Goal: Information Seeking & Learning: Learn about a topic

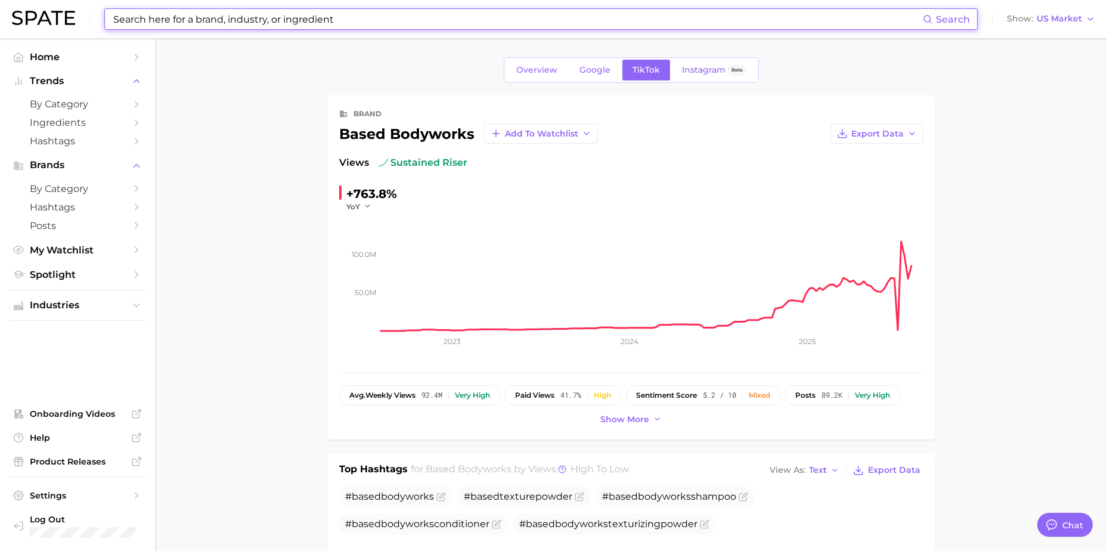
click at [193, 21] on input at bounding box center [517, 19] width 811 height 20
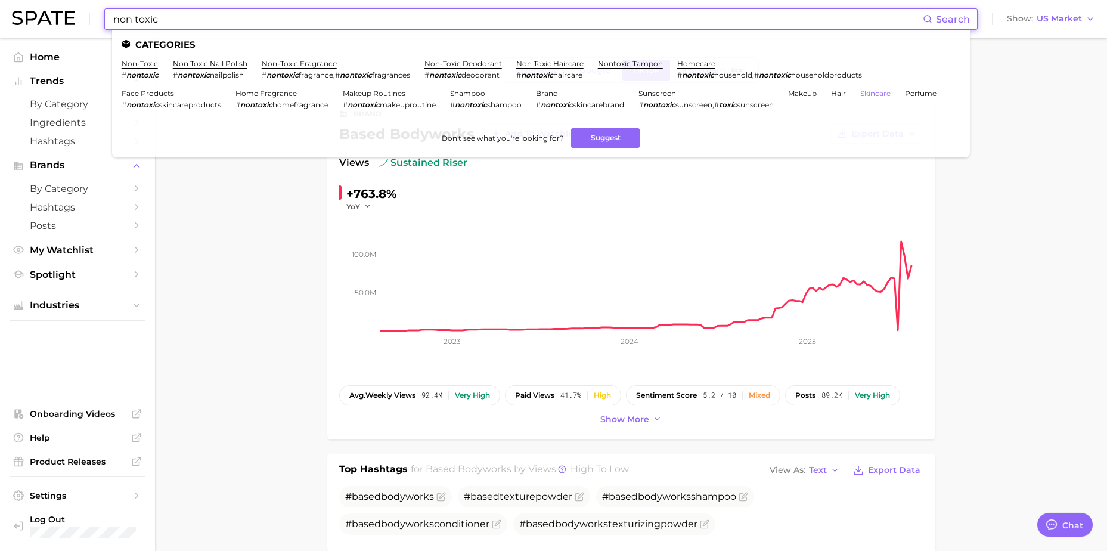
type input "non toxic"
click at [883, 94] on link "skincare" at bounding box center [875, 93] width 30 height 9
type textarea "x"
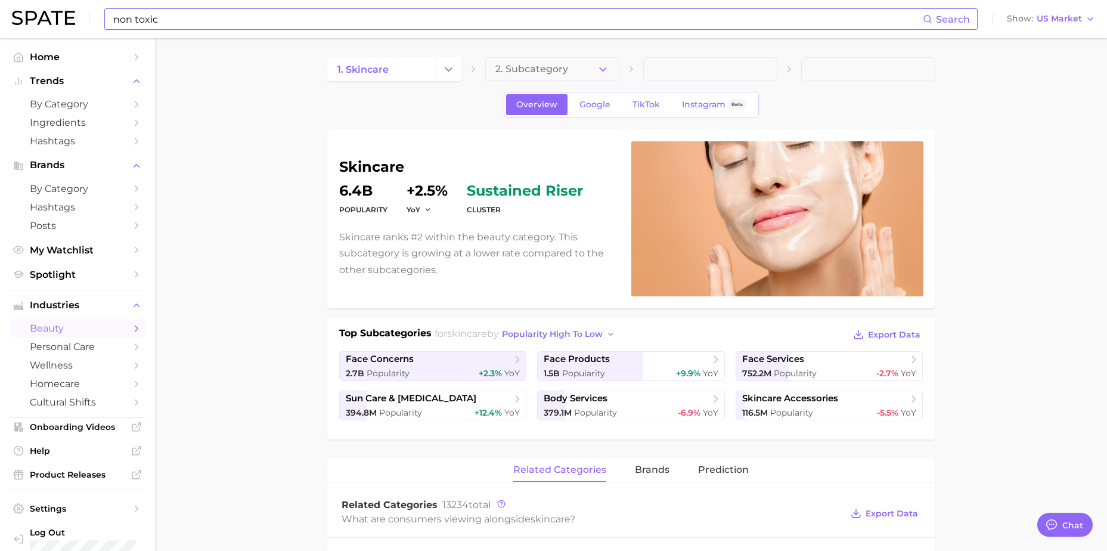
click at [213, 8] on div "non toxic Search" at bounding box center [541, 18] width 874 height 21
click at [205, 23] on input "non toxic" at bounding box center [517, 19] width 811 height 20
type input "non toxic"
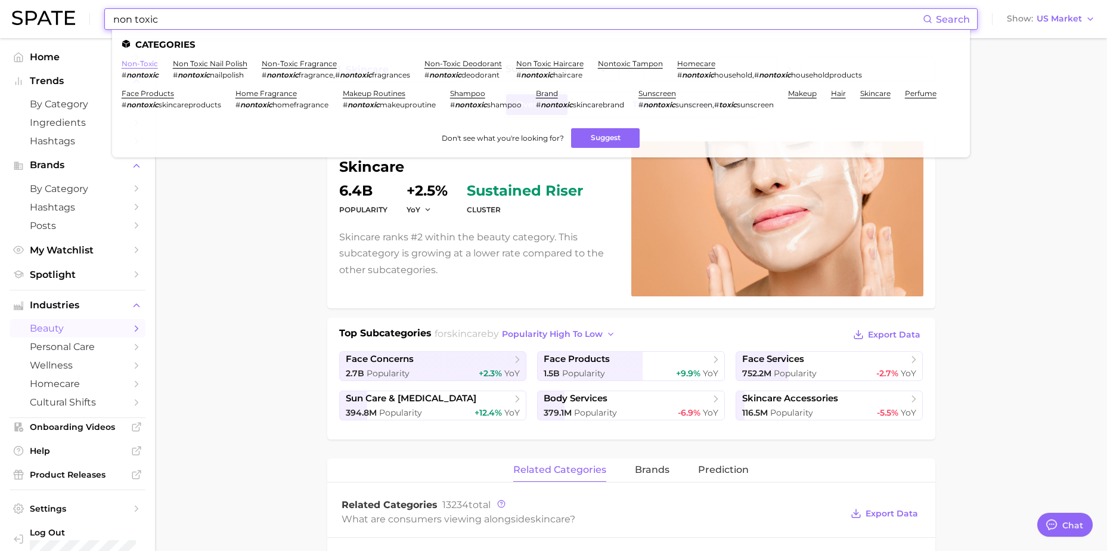
click at [141, 63] on link "non-toxic" at bounding box center [140, 63] width 36 height 9
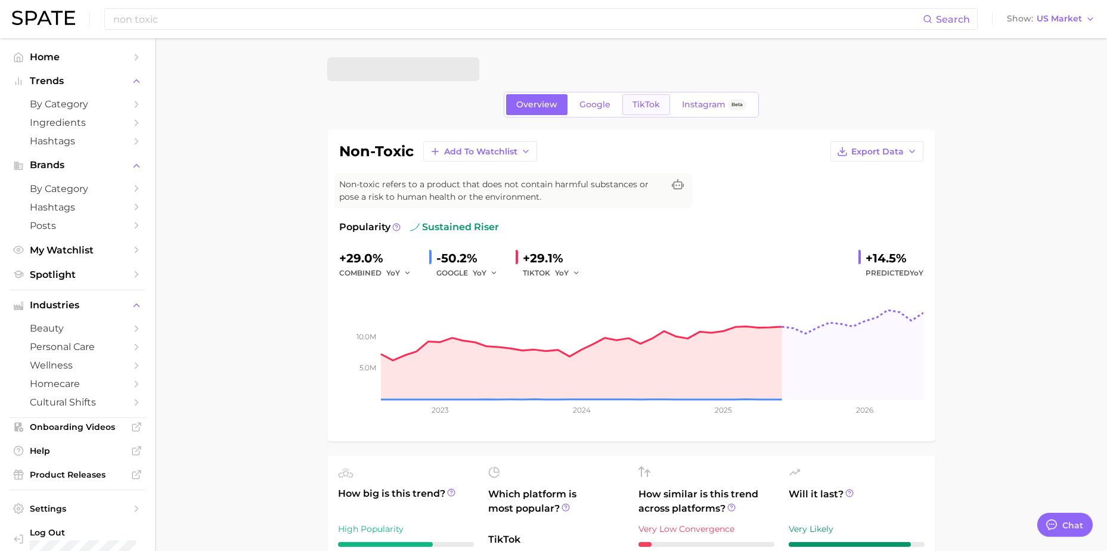
click at [652, 103] on span "TikTok" at bounding box center [646, 105] width 27 height 10
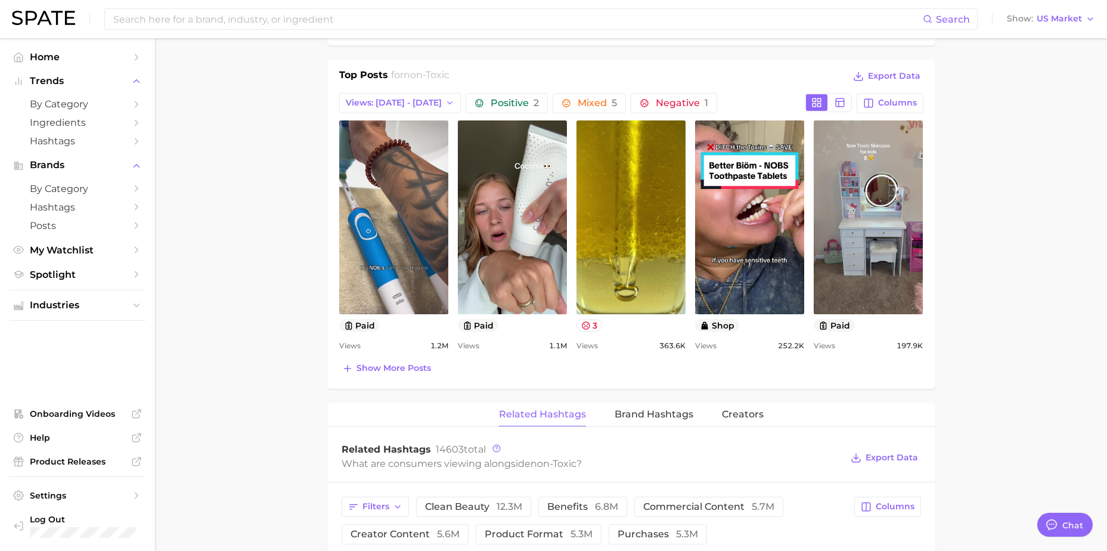
scroll to position [661, 0]
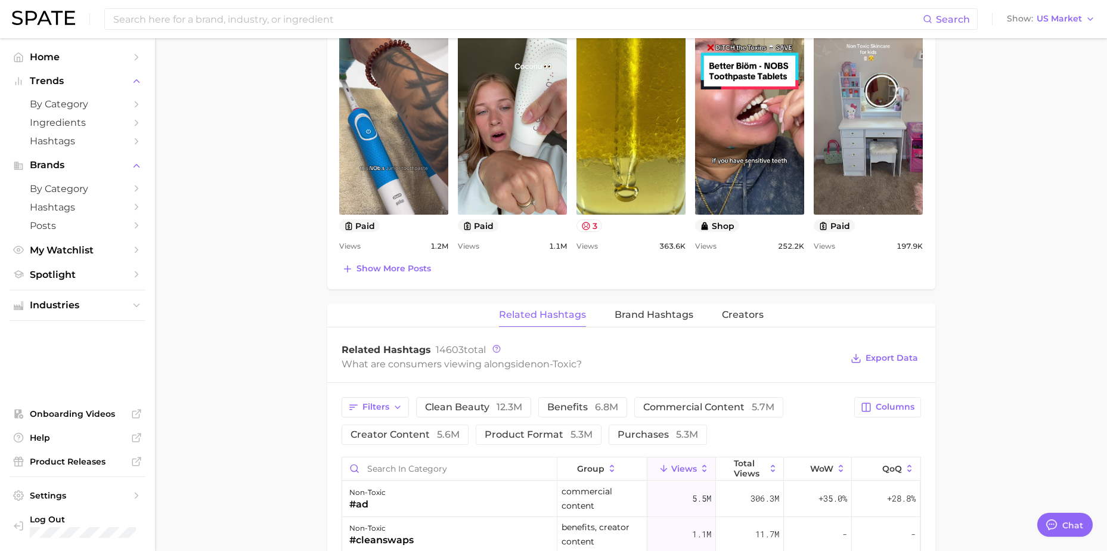
drag, startPoint x: 314, startPoint y: 266, endPoint x: 361, endPoint y: 329, distance: 78.5
click at [680, 316] on span "Brand Hashtags" at bounding box center [654, 314] width 79 height 11
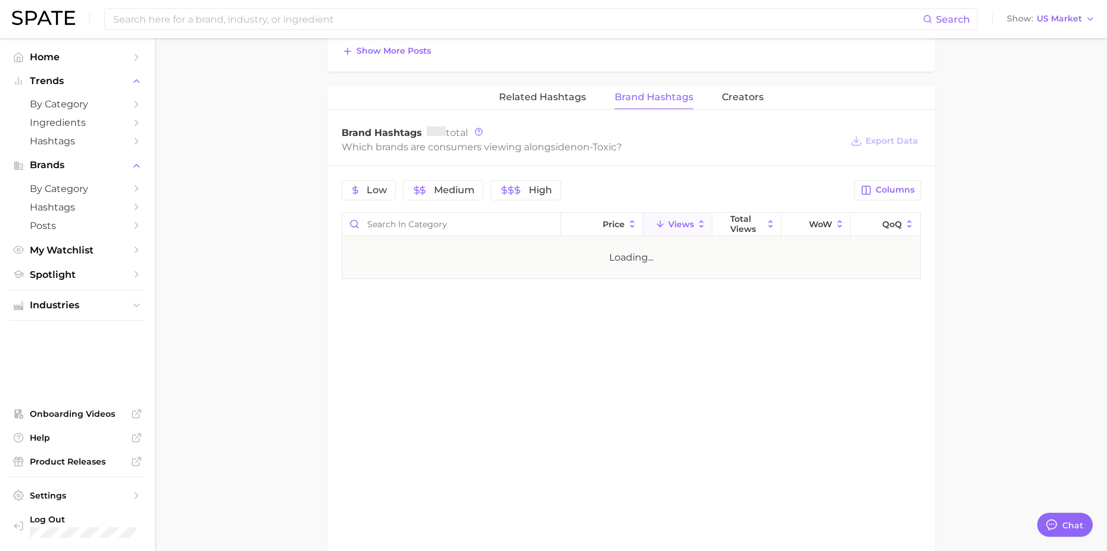
scroll to position [899, 0]
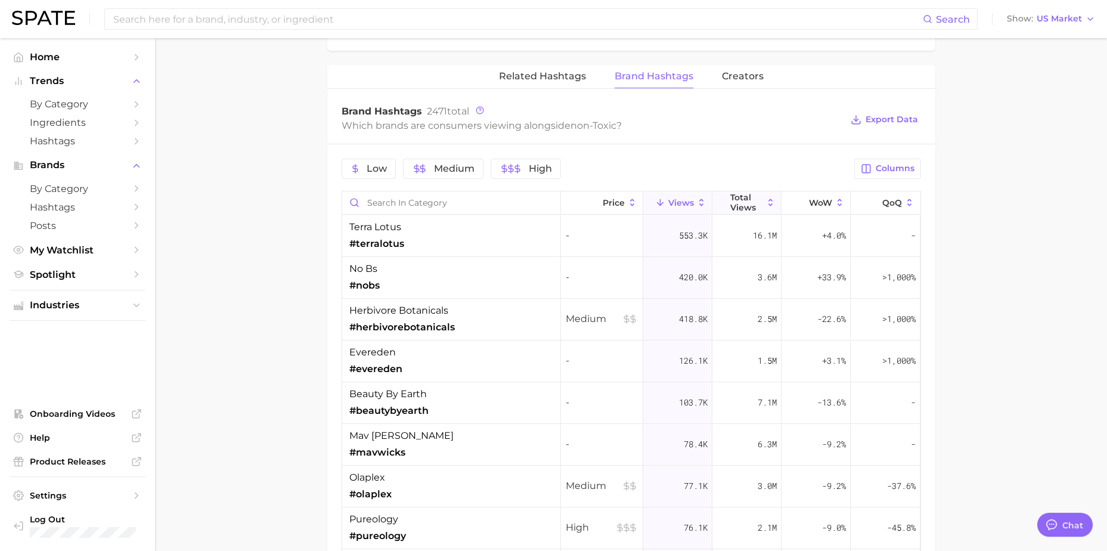
click at [747, 206] on span "Total Views" at bounding box center [746, 202] width 33 height 19
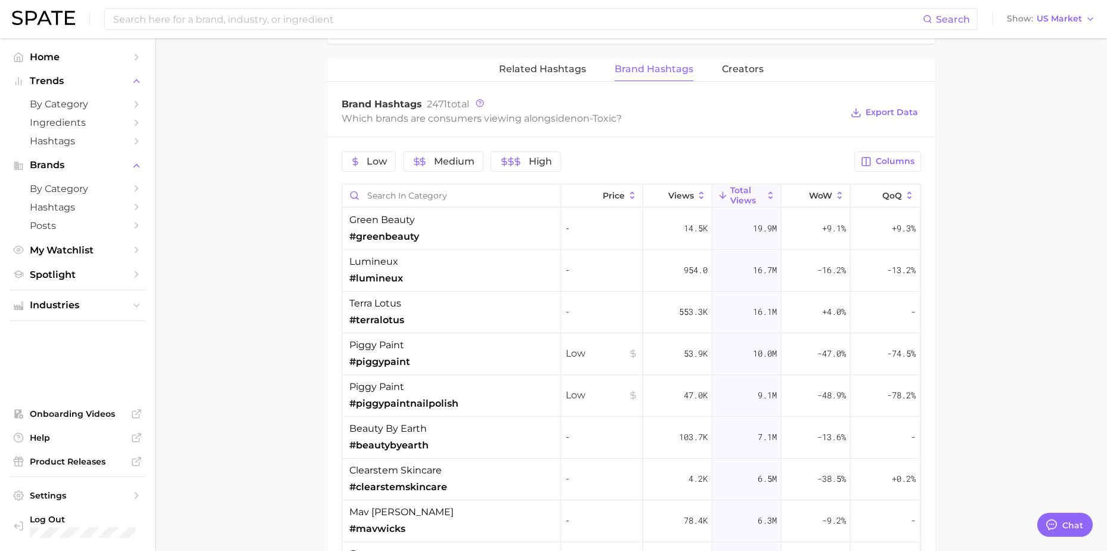
scroll to position [922, 0]
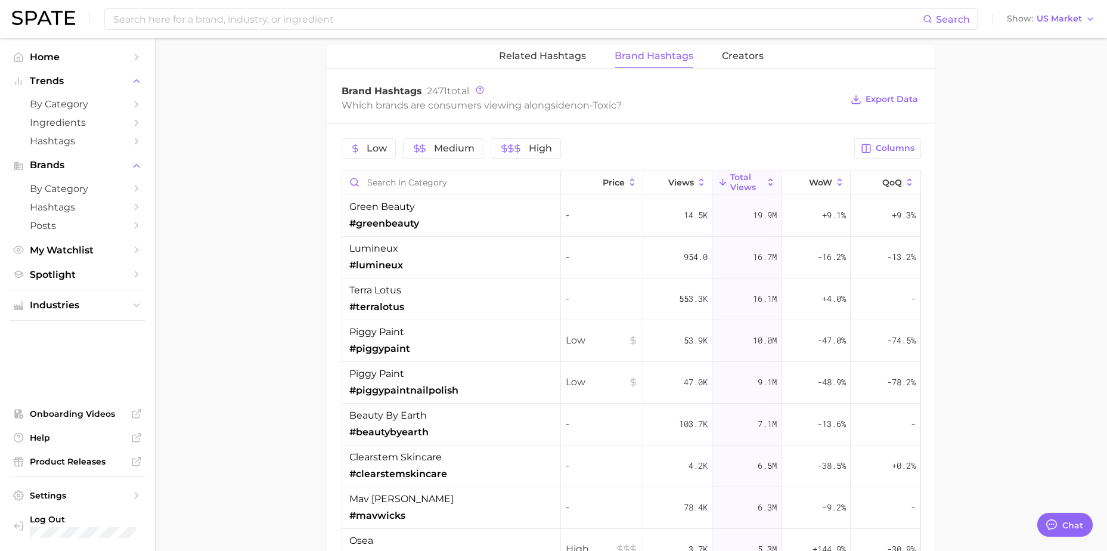
drag, startPoint x: 244, startPoint y: 272, endPoint x: 246, endPoint y: 280, distance: 8.4
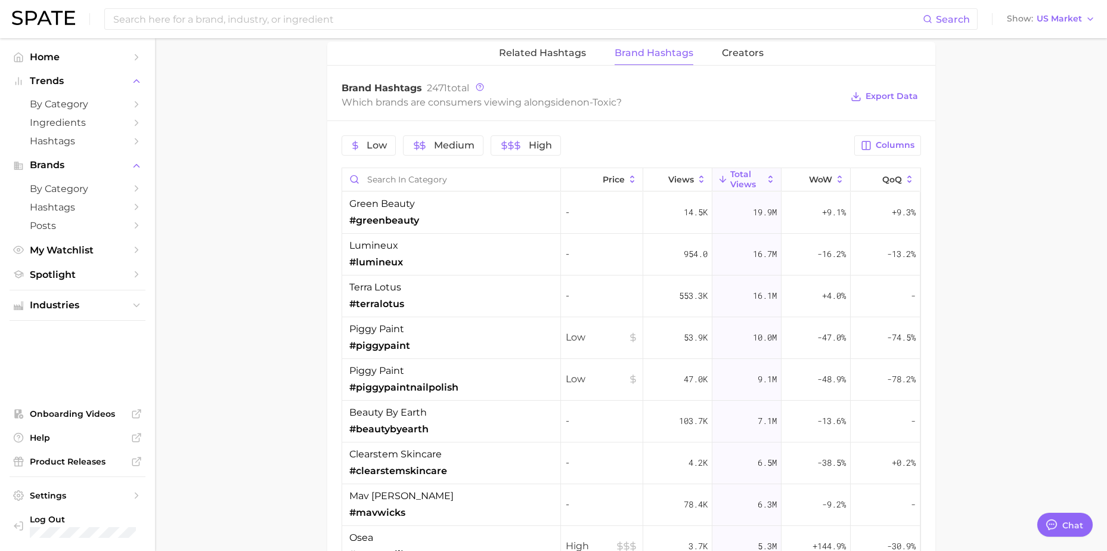
drag, startPoint x: 342, startPoint y: 244, endPoint x: 314, endPoint y: 247, distance: 27.5
drag, startPoint x: 314, startPoint y: 247, endPoint x: 374, endPoint y: 249, distance: 59.7
drag, startPoint x: 374, startPoint y: 249, endPoint x: 322, endPoint y: 250, distance: 51.9
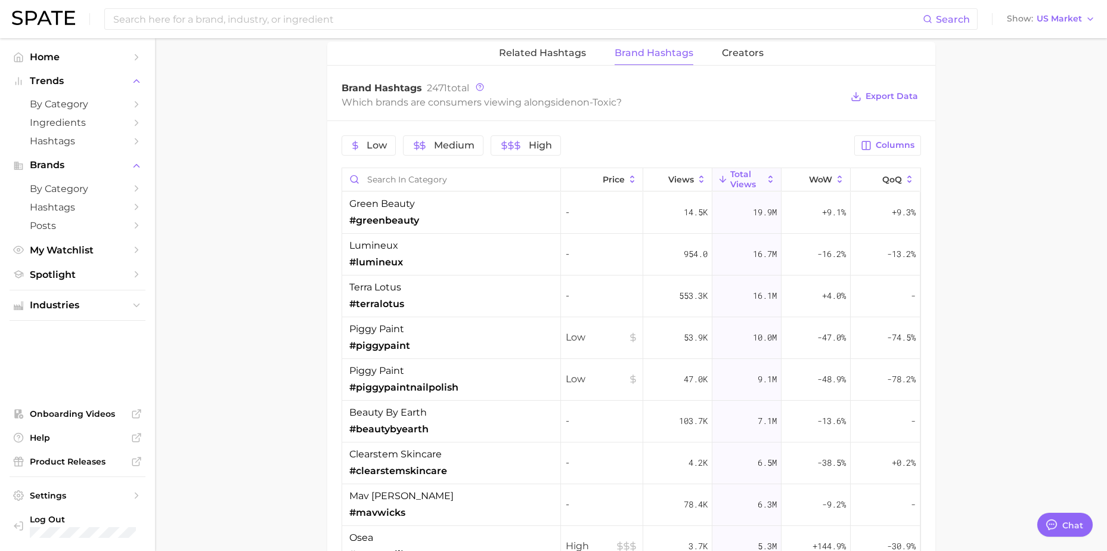
drag, startPoint x: 327, startPoint y: 265, endPoint x: 335, endPoint y: 261, distance: 9.1
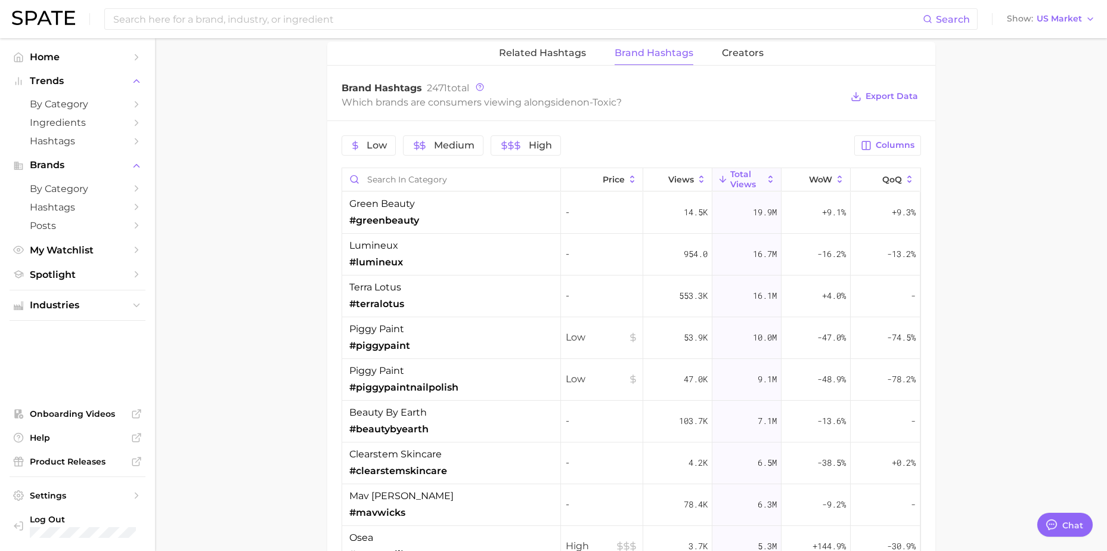
click at [335, 261] on div "Low Medium High Columns Price Views Total Views WoW QoQ green beauty #greenbeau…" at bounding box center [631, 427] width 608 height 612
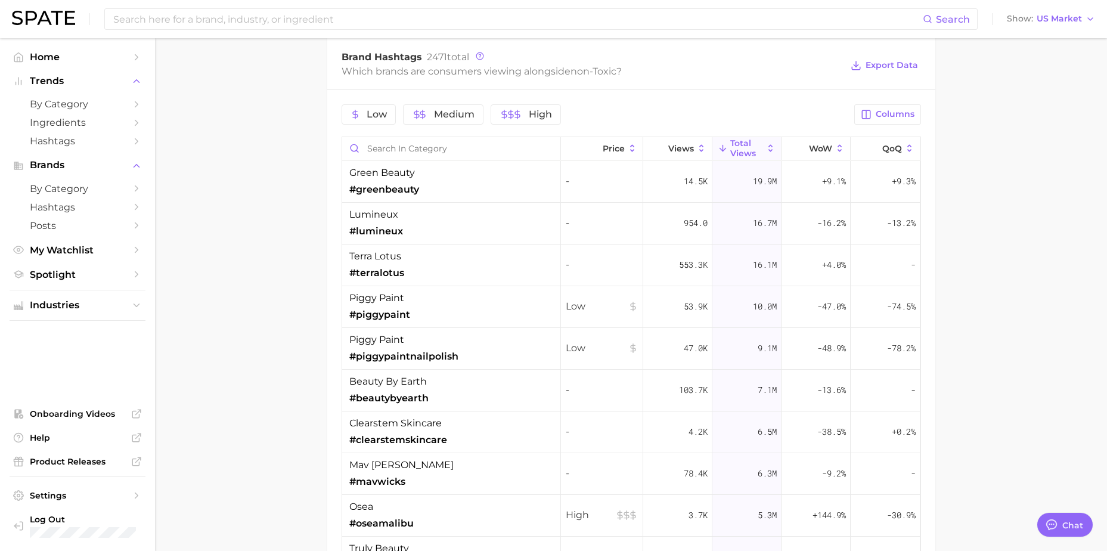
scroll to position [982, 0]
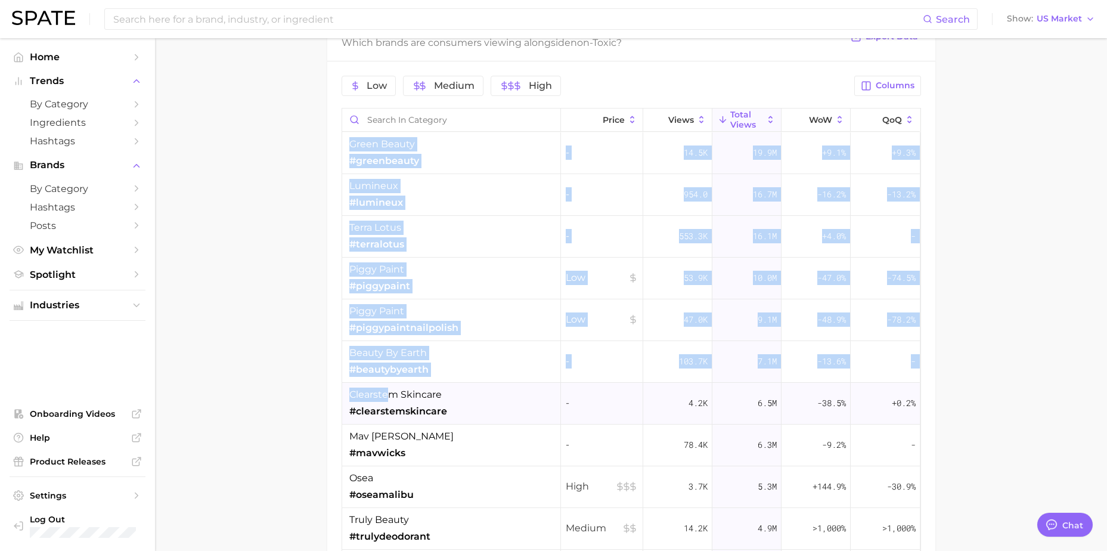
drag, startPoint x: 330, startPoint y: 400, endPoint x: 392, endPoint y: 400, distance: 62.0
click at [392, 400] on div "Low Medium High Columns Price Views Total Views WoW QoQ green beauty #greenbeau…" at bounding box center [631, 367] width 608 height 612
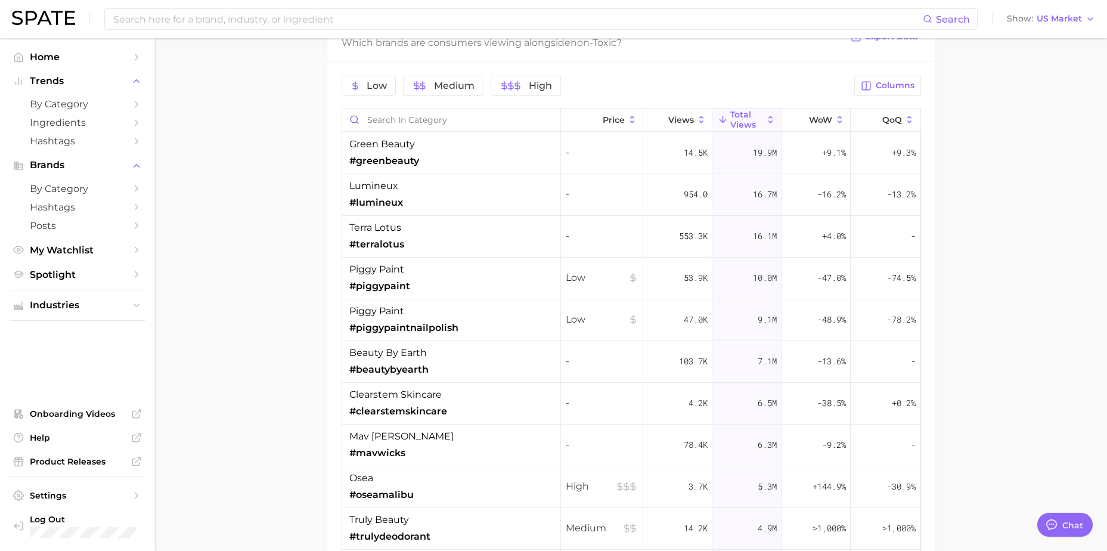
drag, startPoint x: 392, startPoint y: 400, endPoint x: 238, endPoint y: 391, distance: 154.1
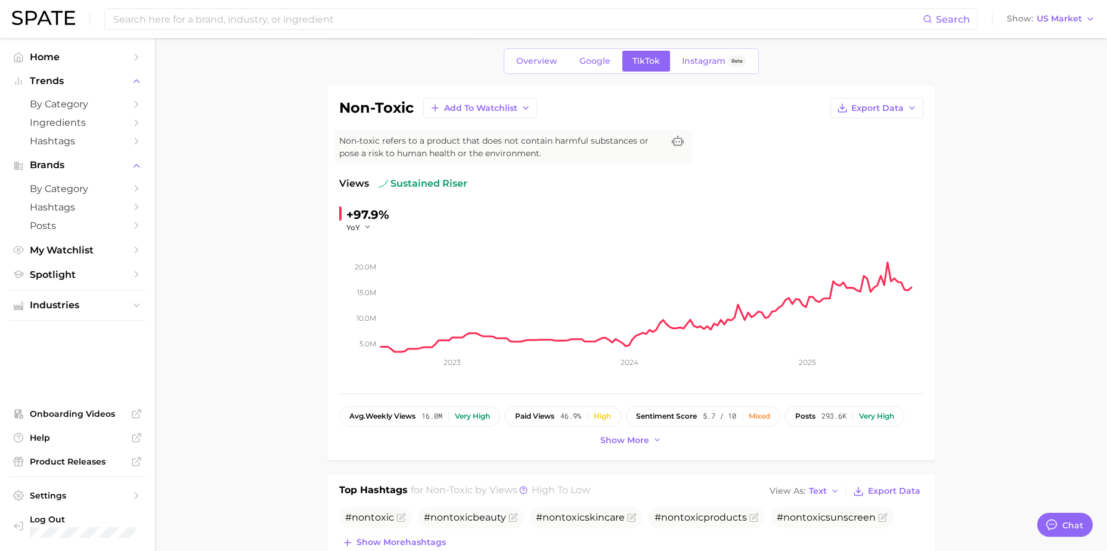
scroll to position [0, 0]
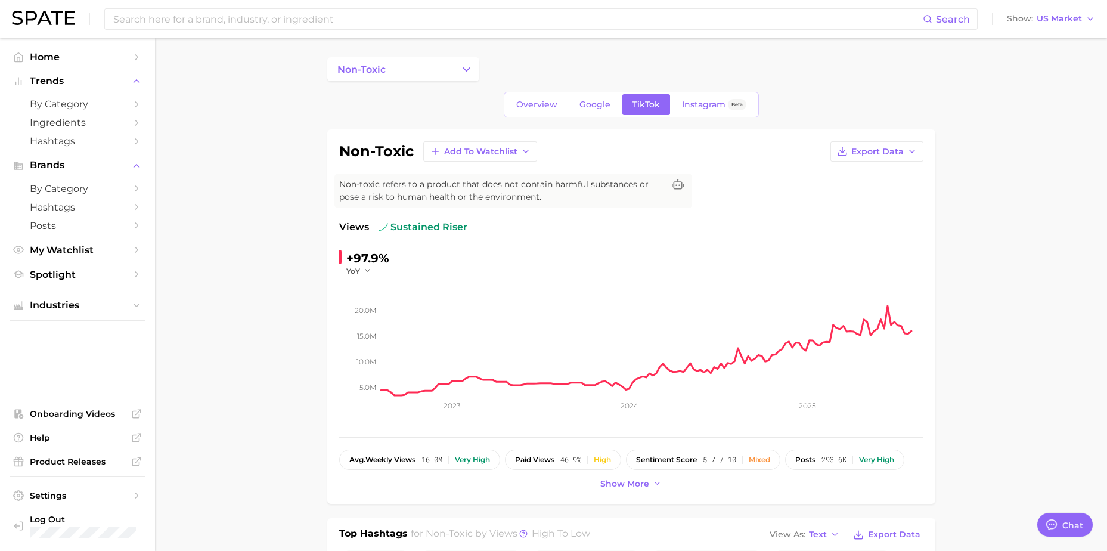
click at [368, 145] on h1 "non-toxic" at bounding box center [376, 151] width 75 height 14
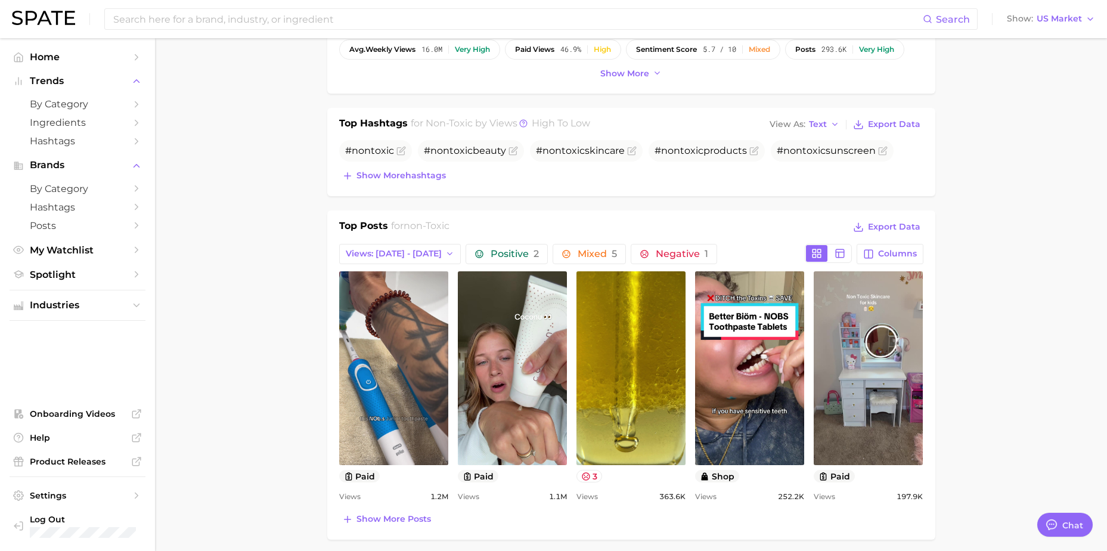
scroll to position [417, 0]
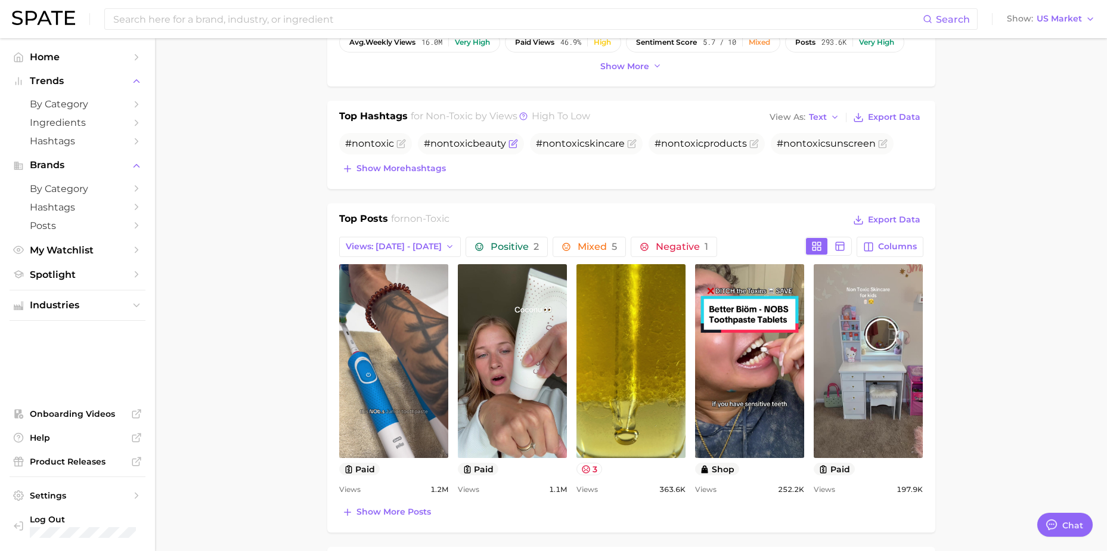
click at [464, 143] on span "#nontoxicbeauty" at bounding box center [465, 143] width 82 height 11
drag, startPoint x: 464, startPoint y: 143, endPoint x: 439, endPoint y: 148, distance: 24.9
drag, startPoint x: 439, startPoint y: 148, endPoint x: 325, endPoint y: 169, distance: 116.5
click at [325, 169] on main "non-toxic Overview Google TikTok Instagram Beta non-toxic Add to Watchlist Expo…" at bounding box center [631, 459] width 952 height 1677
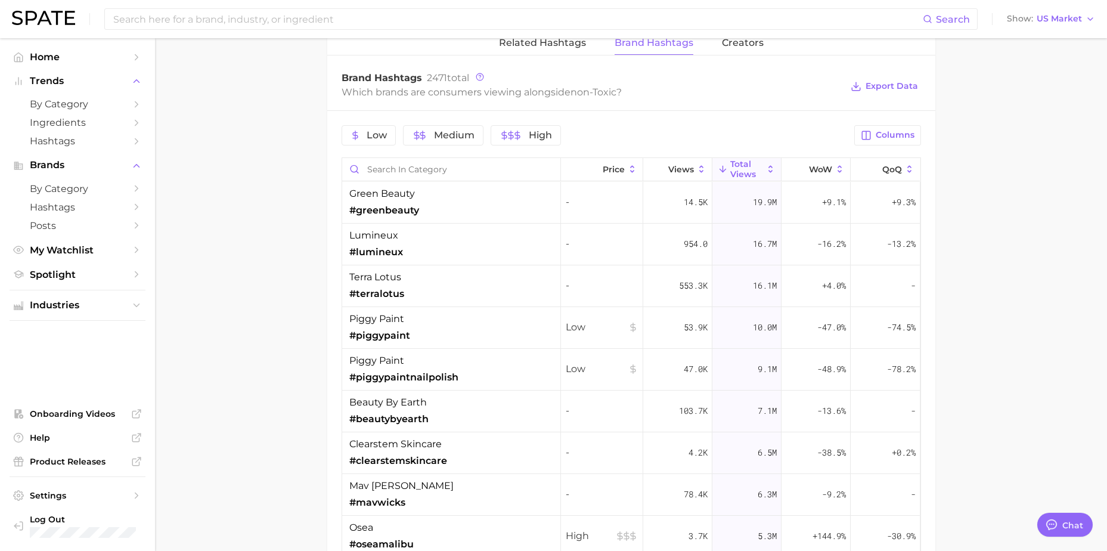
scroll to position [954, 0]
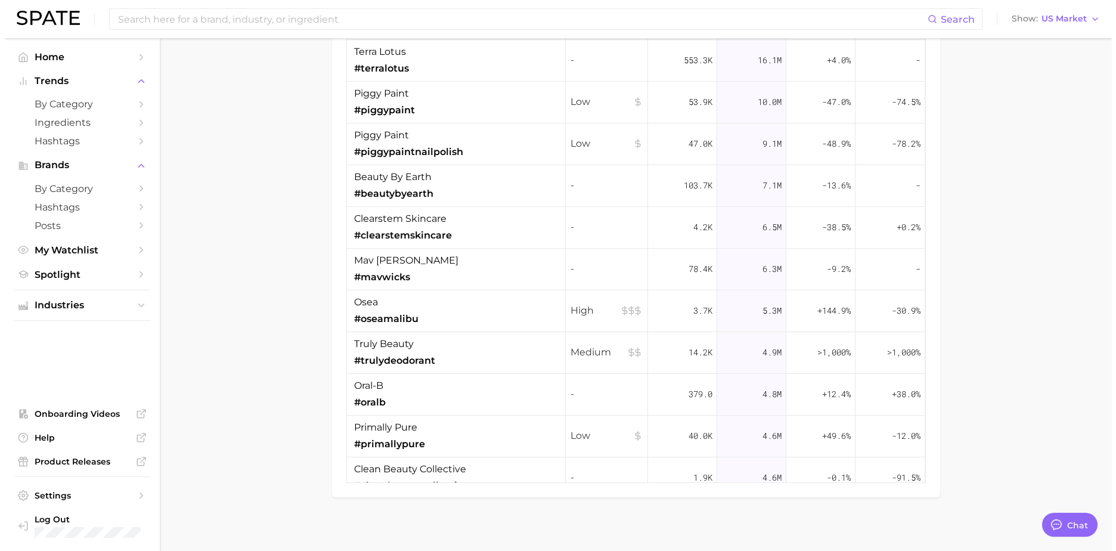
scroll to position [1164, 0]
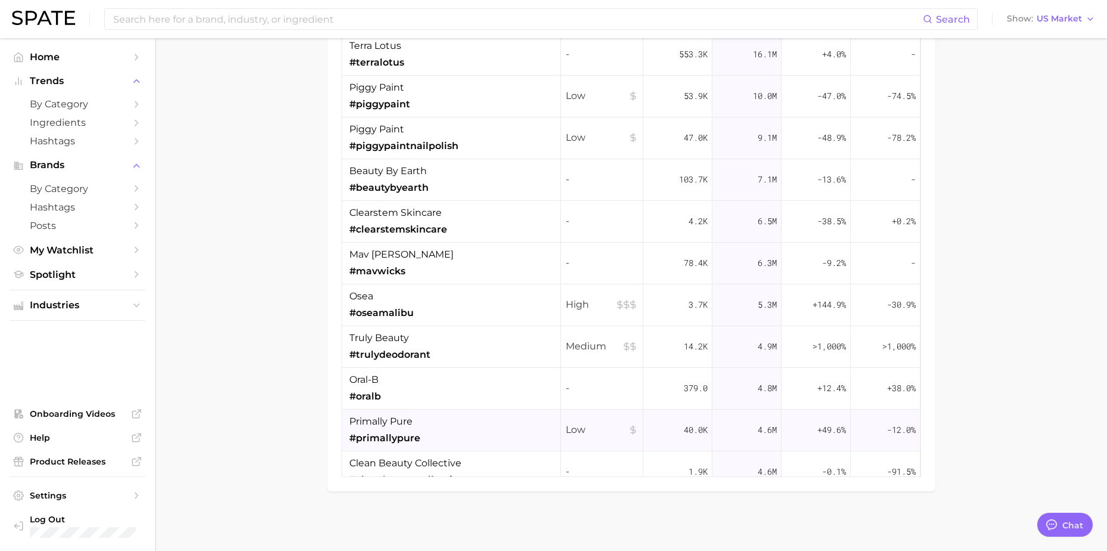
click at [392, 439] on span "#primallypure" at bounding box center [384, 438] width 71 height 14
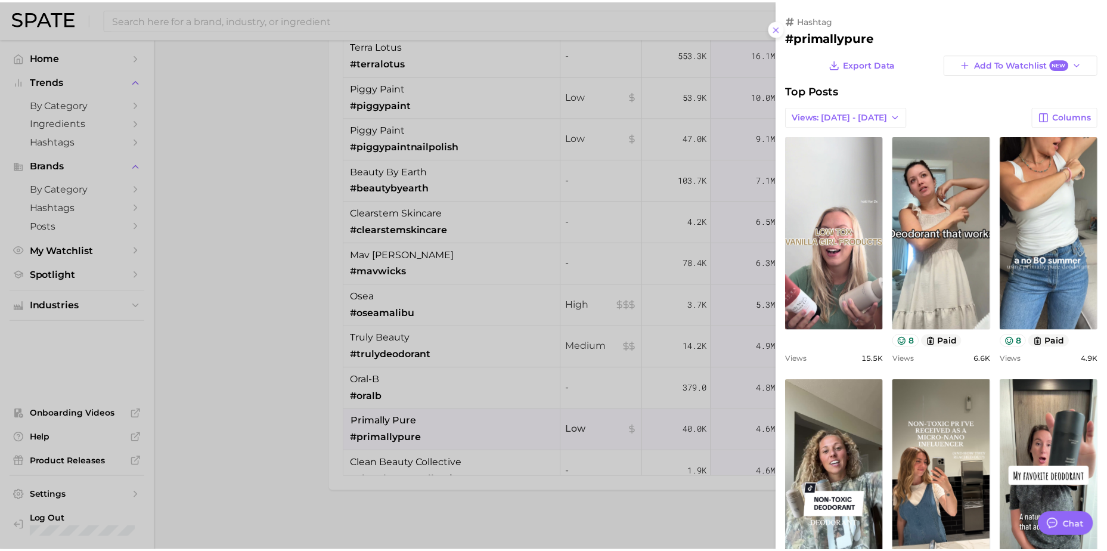
scroll to position [0, 0]
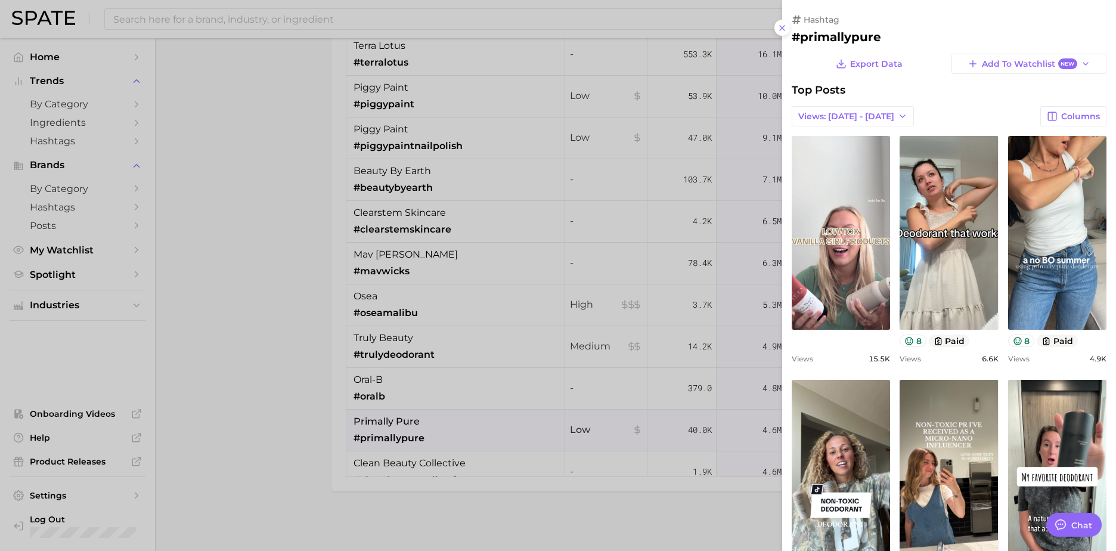
click at [829, 35] on h2 "#primallypure" at bounding box center [949, 37] width 315 height 14
copy div "#primallypure Export Data Add to Watchlist New"
click at [236, 277] on div at bounding box center [558, 275] width 1116 height 551
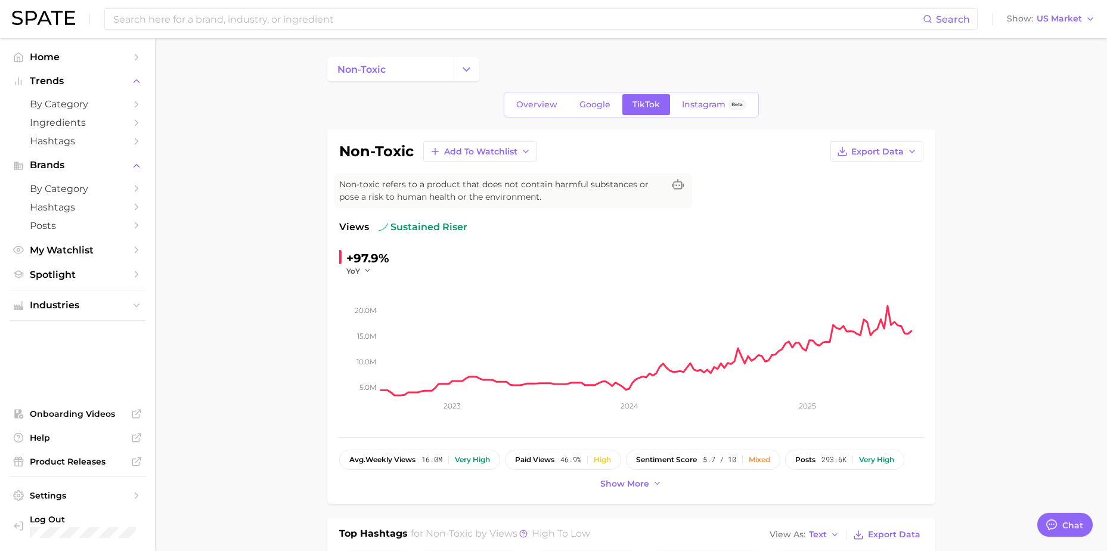
drag, startPoint x: 264, startPoint y: 391, endPoint x: 244, endPoint y: 35, distance: 356.5
click at [244, 24] on input at bounding box center [517, 19] width 811 height 20
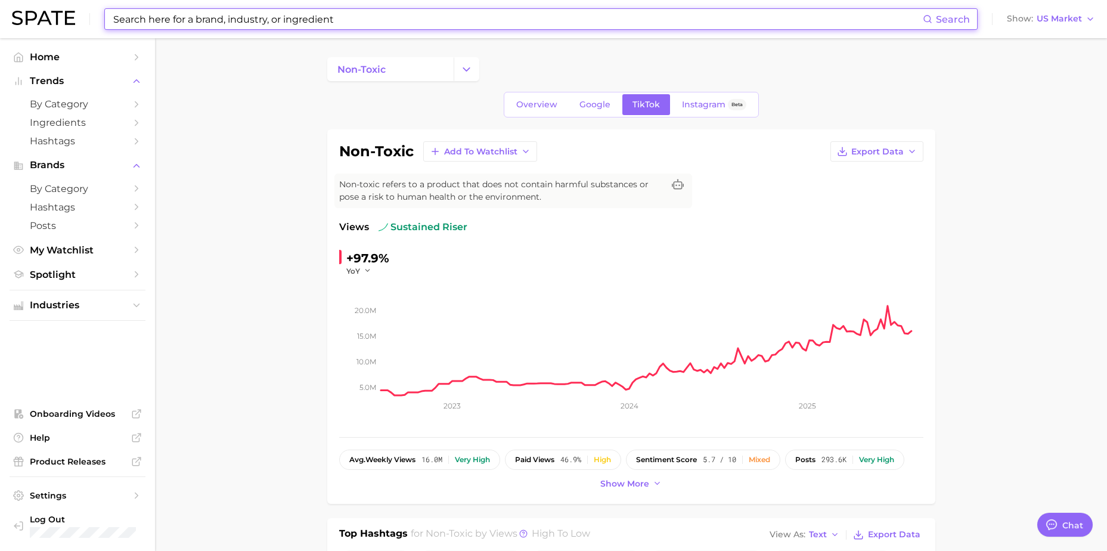
paste input "#primallypure"
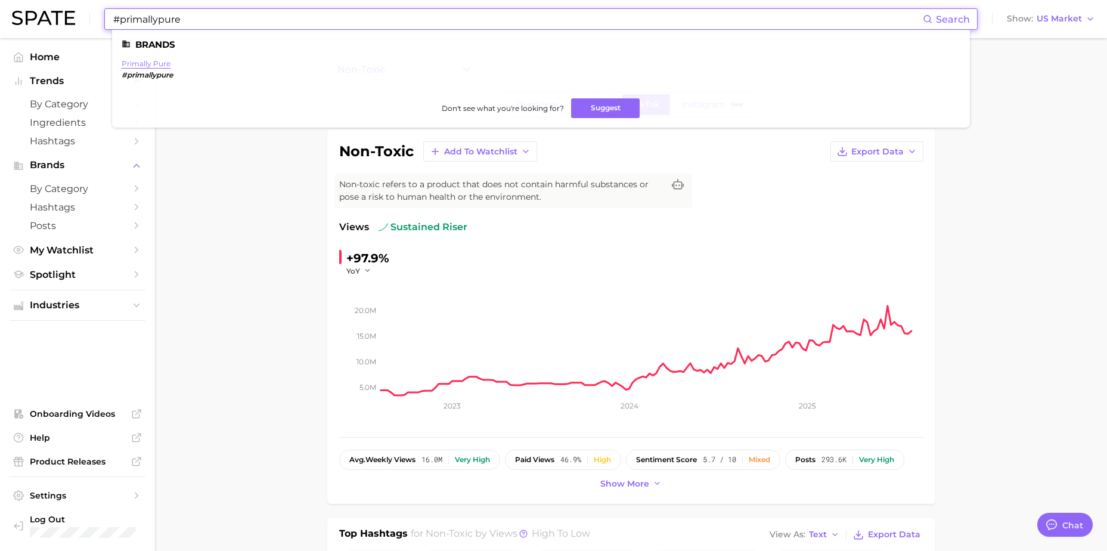
type input "#primallypure"
click at [145, 63] on link "primally pure" at bounding box center [146, 63] width 49 height 9
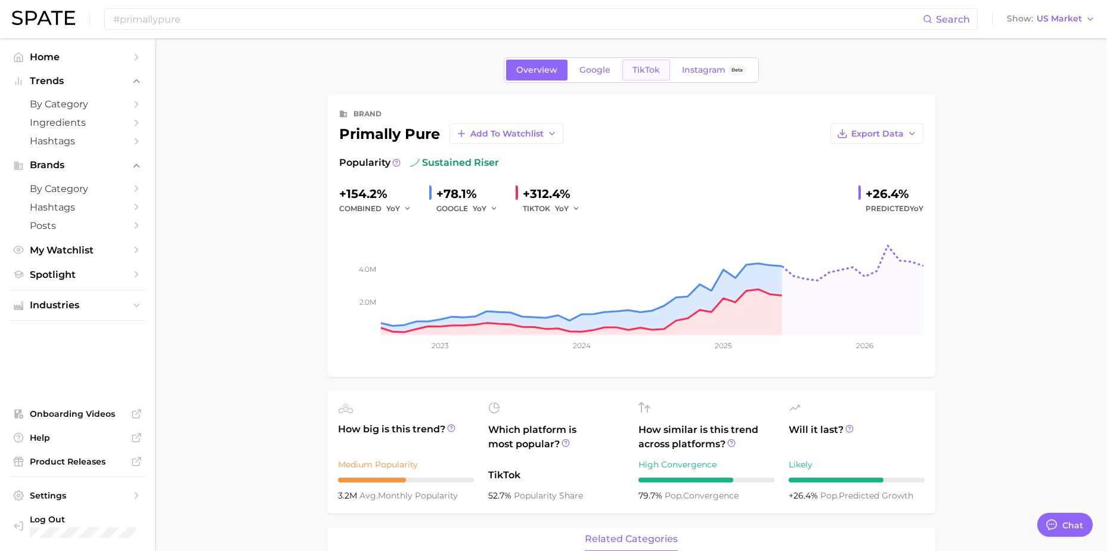
click at [645, 70] on span "TikTok" at bounding box center [646, 70] width 27 height 10
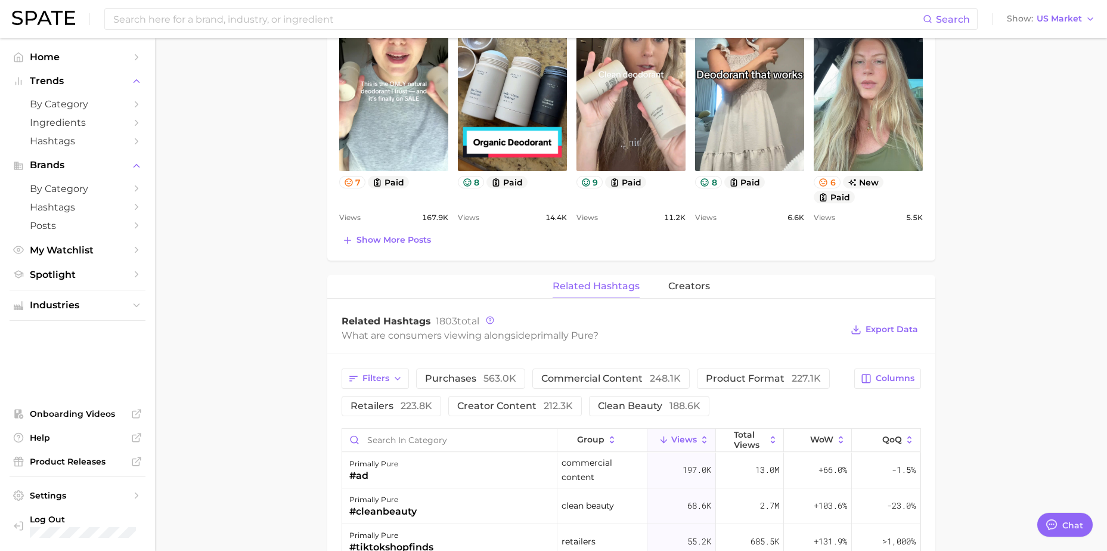
drag, startPoint x: 303, startPoint y: 321, endPoint x: 308, endPoint y: 381, distance: 60.4
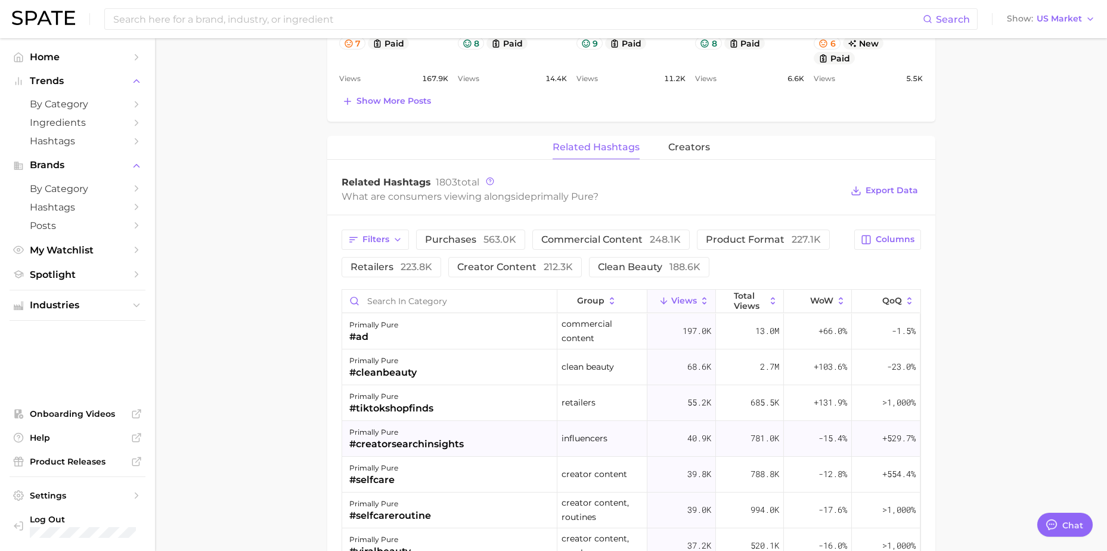
scroll to position [854, 0]
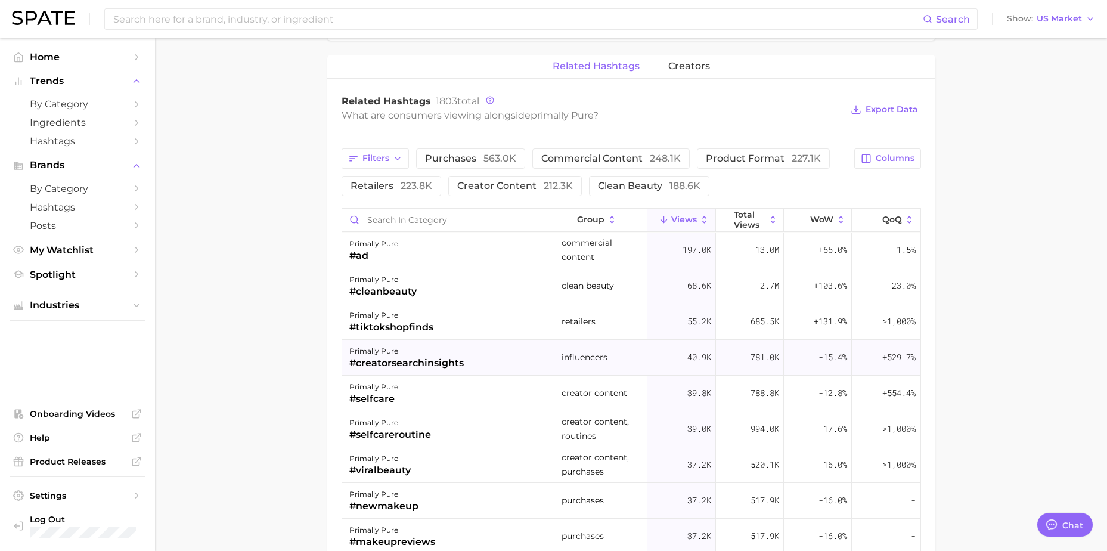
drag, startPoint x: 743, startPoint y: 285, endPoint x: 730, endPoint y: 335, distance: 51.1
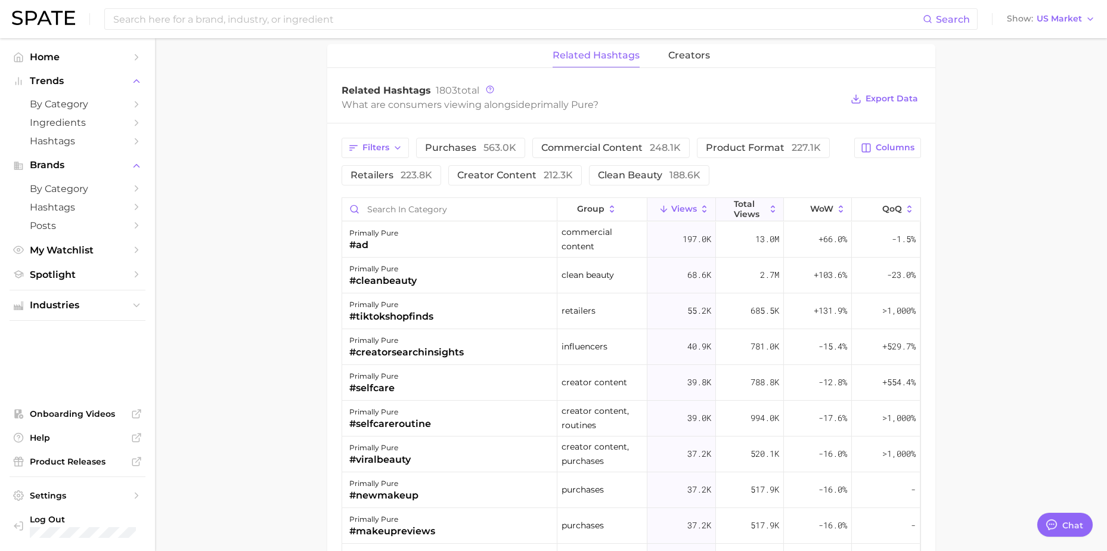
click at [751, 216] on span "Total Views" at bounding box center [750, 208] width 32 height 19
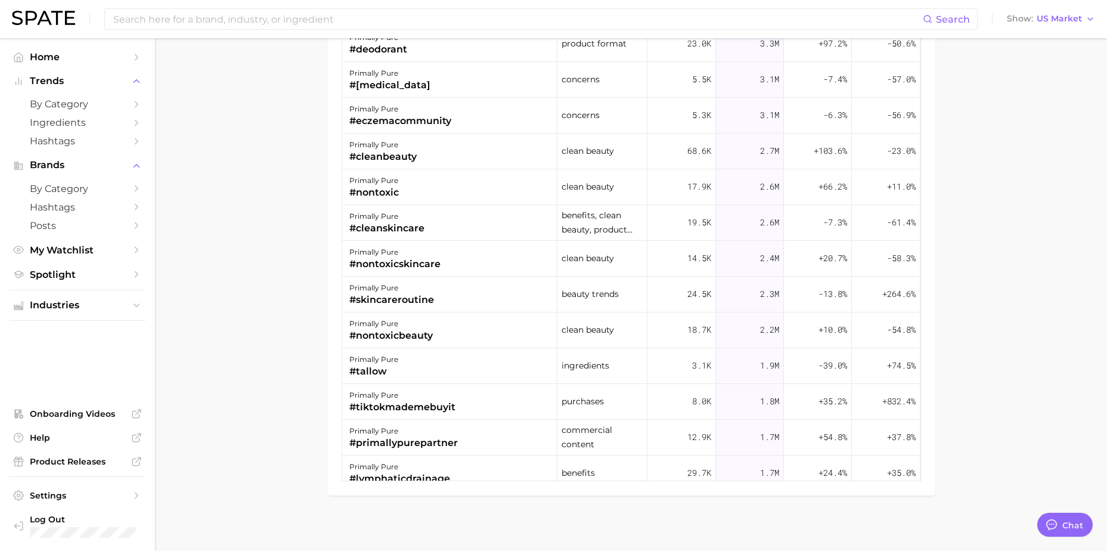
drag, startPoint x: 974, startPoint y: 240, endPoint x: 986, endPoint y: 333, distance: 94.4
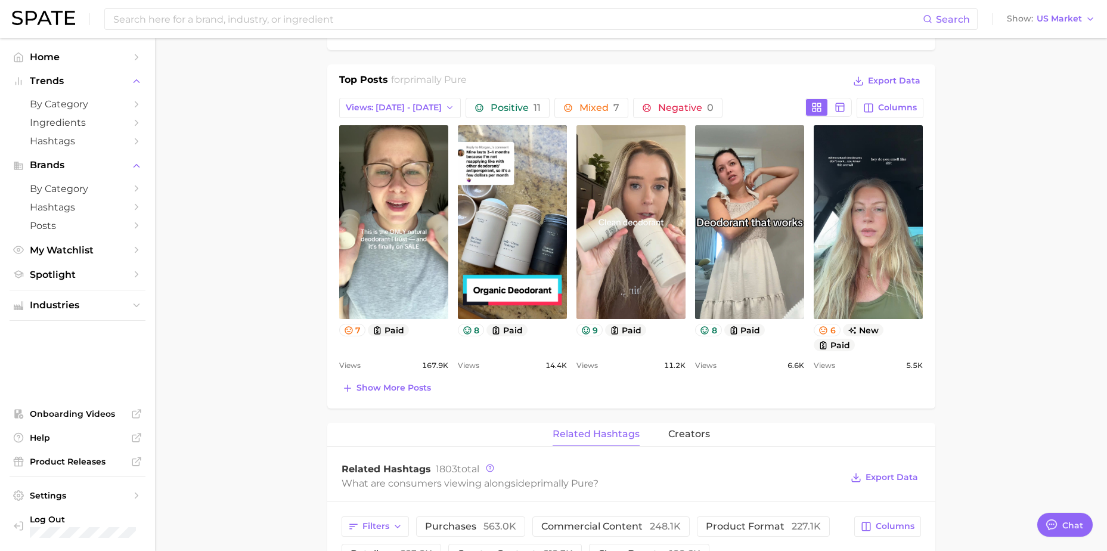
drag, startPoint x: 983, startPoint y: 336, endPoint x: 959, endPoint y: 209, distance: 129.8
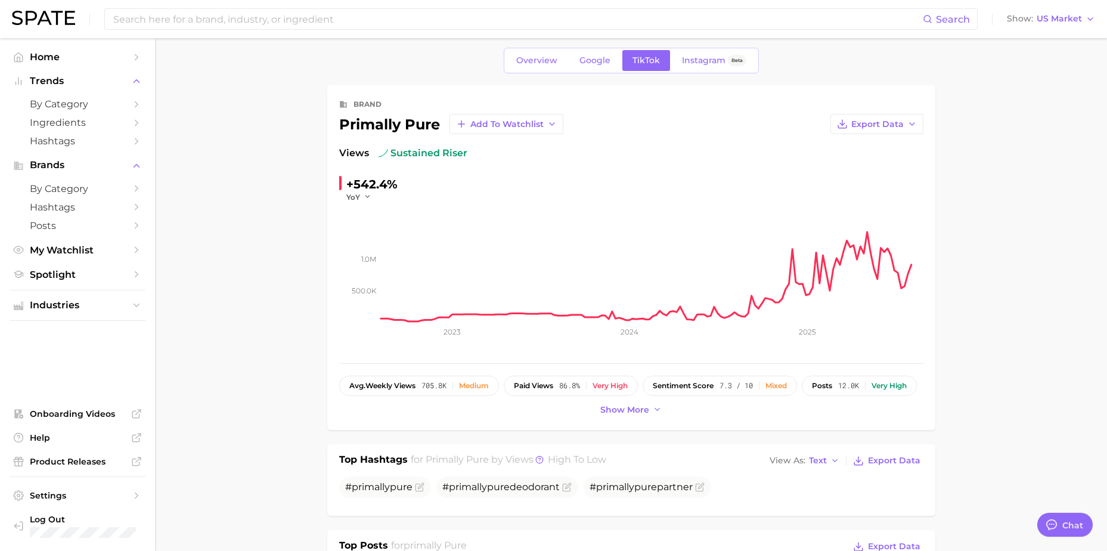
scroll to position [15, 0]
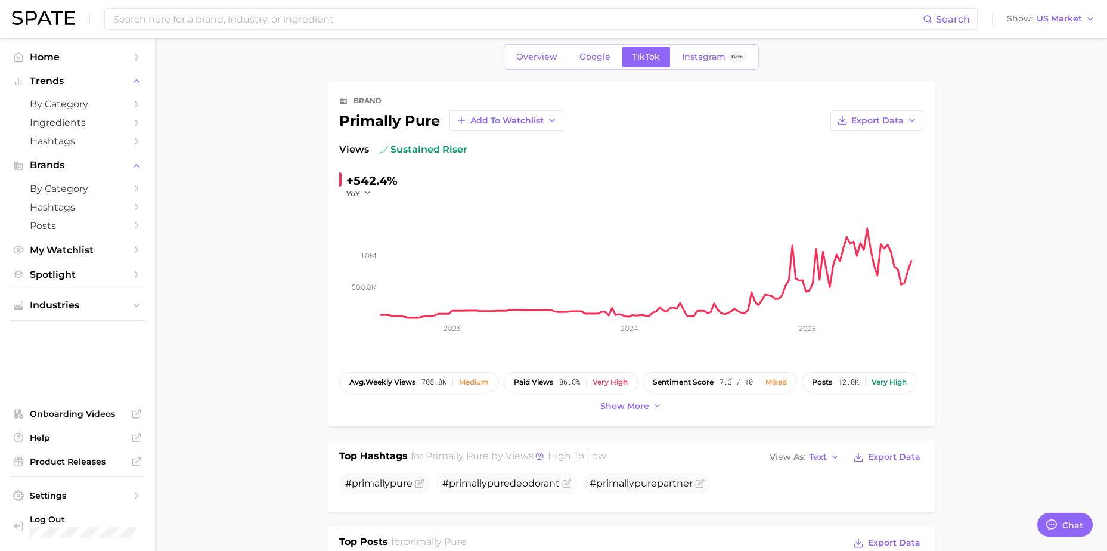
drag, startPoint x: 280, startPoint y: 213, endPoint x: 279, endPoint y: 230, distance: 17.3
click at [631, 401] on span "Show more" at bounding box center [624, 405] width 49 height 10
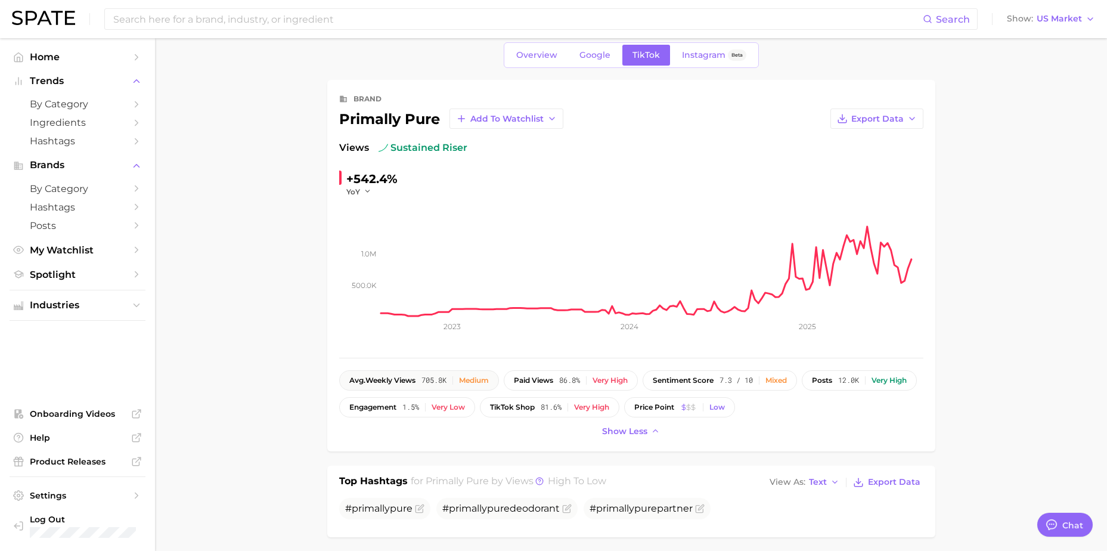
click at [426, 379] on span "705.8k" at bounding box center [434, 380] width 25 height 8
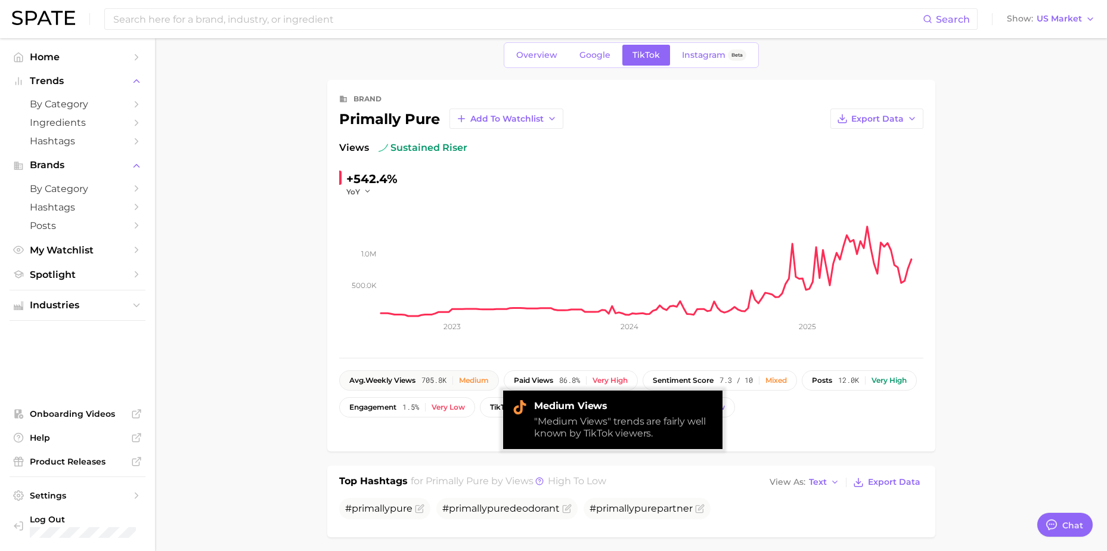
click at [440, 377] on span "705.8k" at bounding box center [434, 380] width 25 height 8
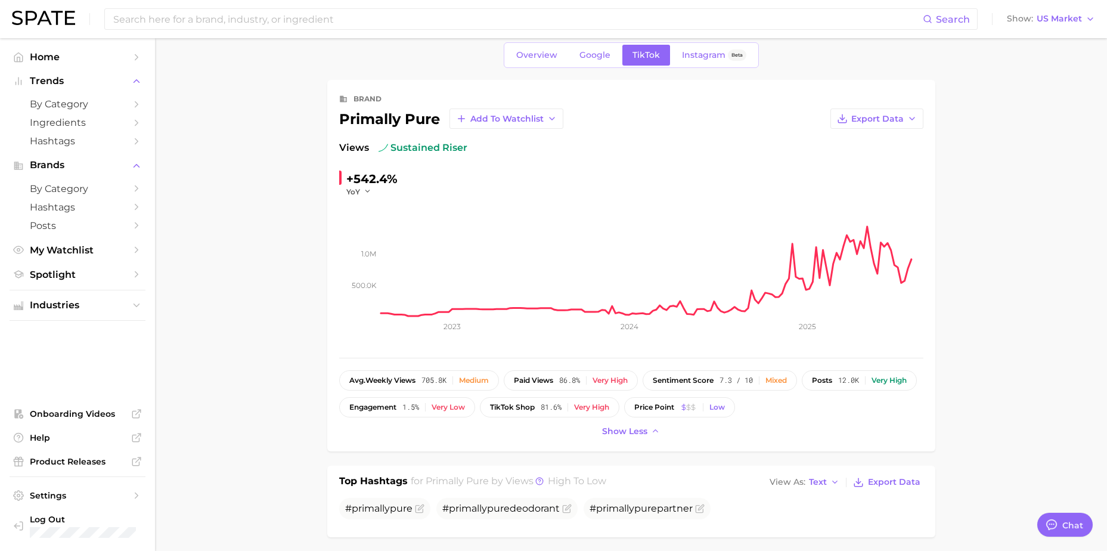
click at [779, 515] on ul "# primally pure # primally pure deodorant # primally pure partner" at bounding box center [631, 508] width 584 height 21
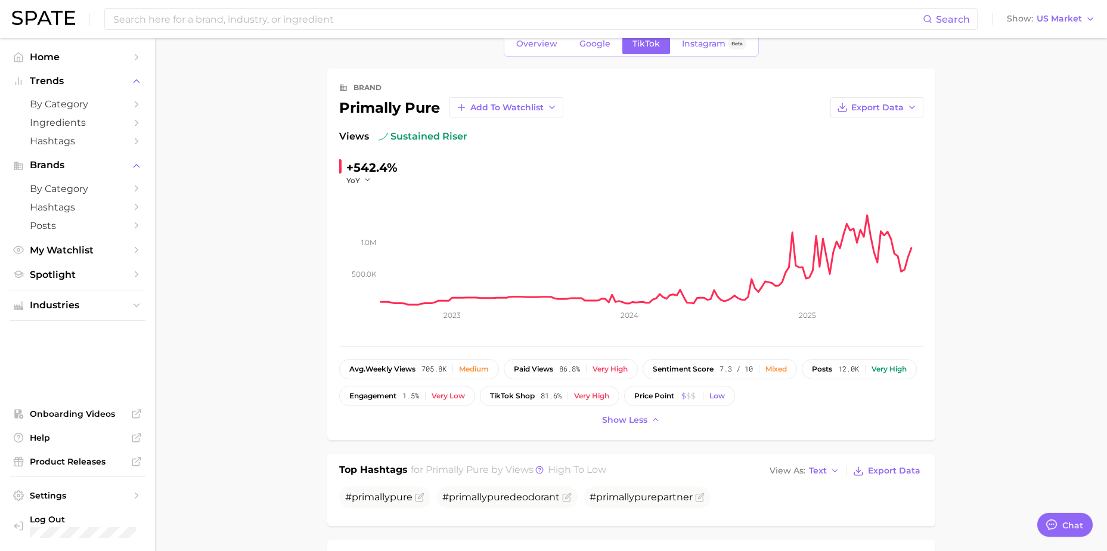
scroll to position [70, 0]
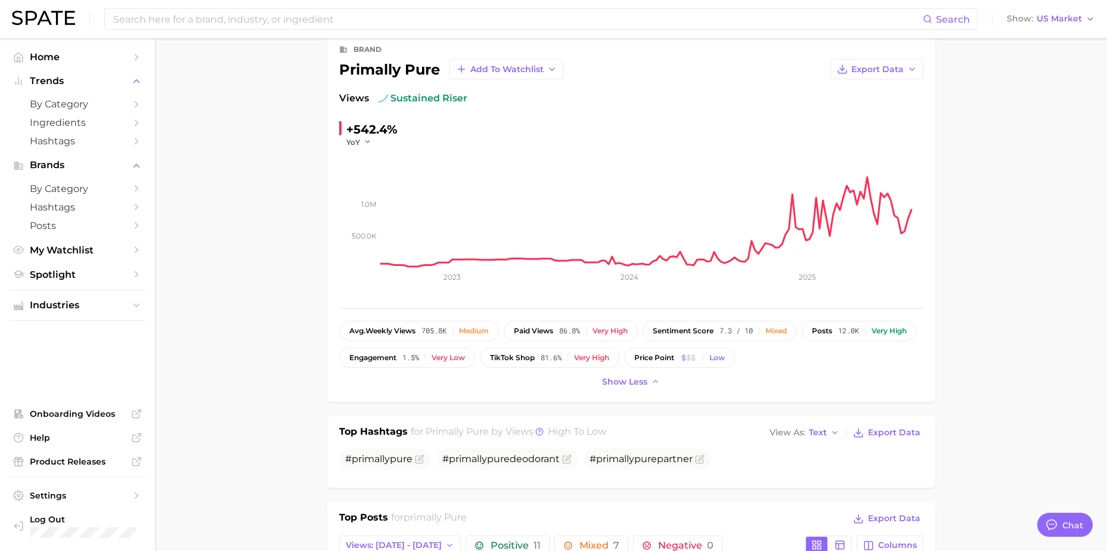
drag, startPoint x: 959, startPoint y: 365, endPoint x: 962, endPoint y: 397, distance: 31.7
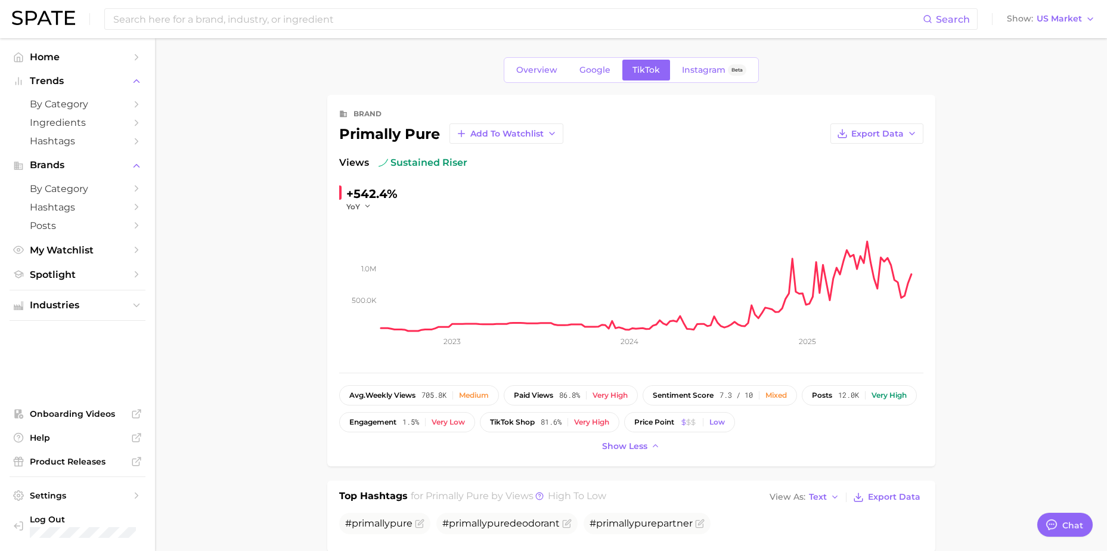
click at [333, 129] on div "brand primally pure Add to Watchlist Export Data Views sustained riser +542.4% …" at bounding box center [631, 280] width 608 height 371
drag, startPoint x: 340, startPoint y: 132, endPoint x: 444, endPoint y: 141, distance: 104.1
click at [444, 141] on div "primally pure Add to Watchlist" at bounding box center [451, 133] width 224 height 20
copy div "primally pure"
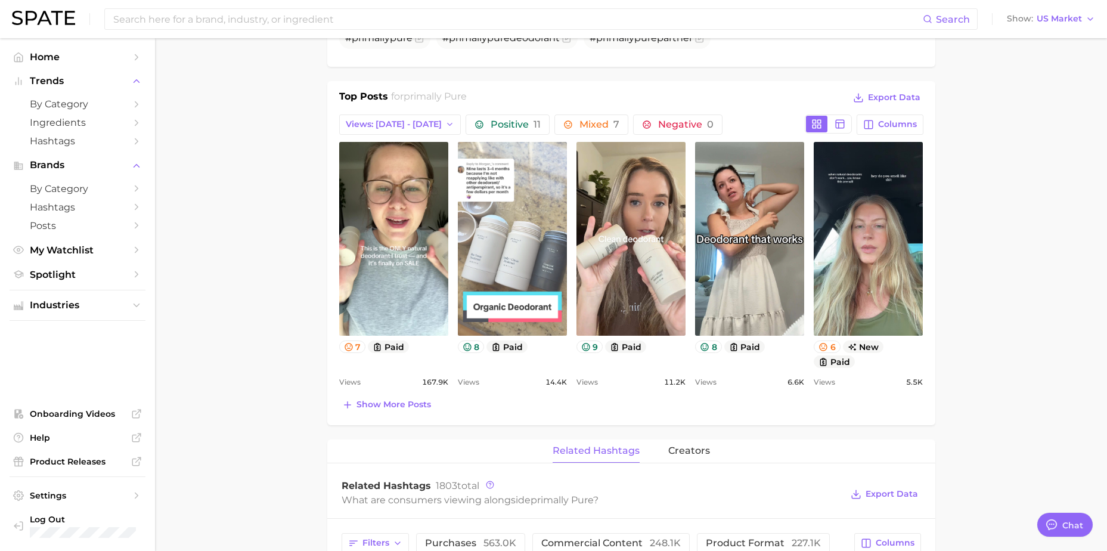
scroll to position [417, 0]
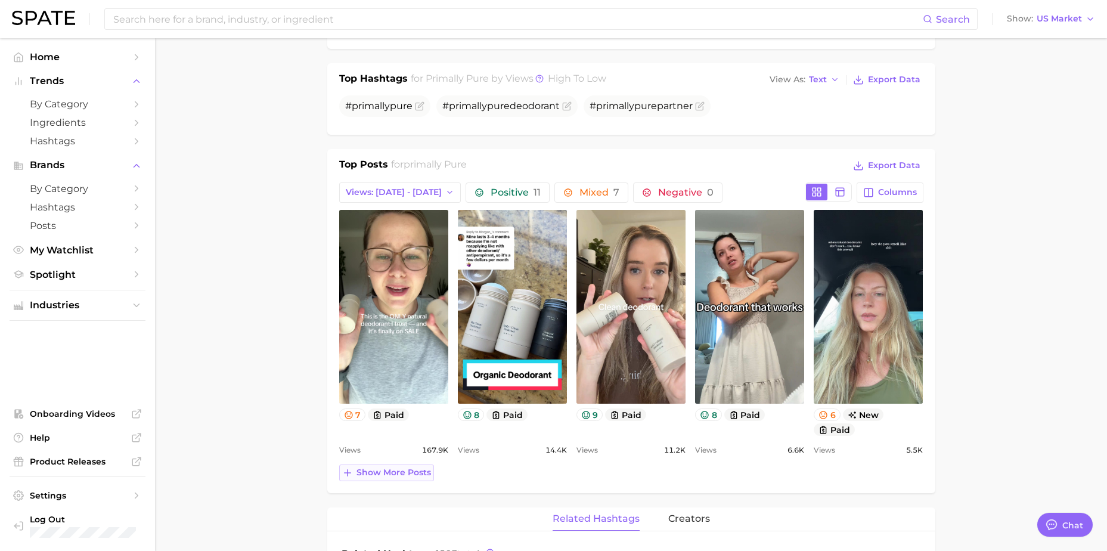
click at [417, 474] on span "Show more posts" at bounding box center [394, 472] width 75 height 10
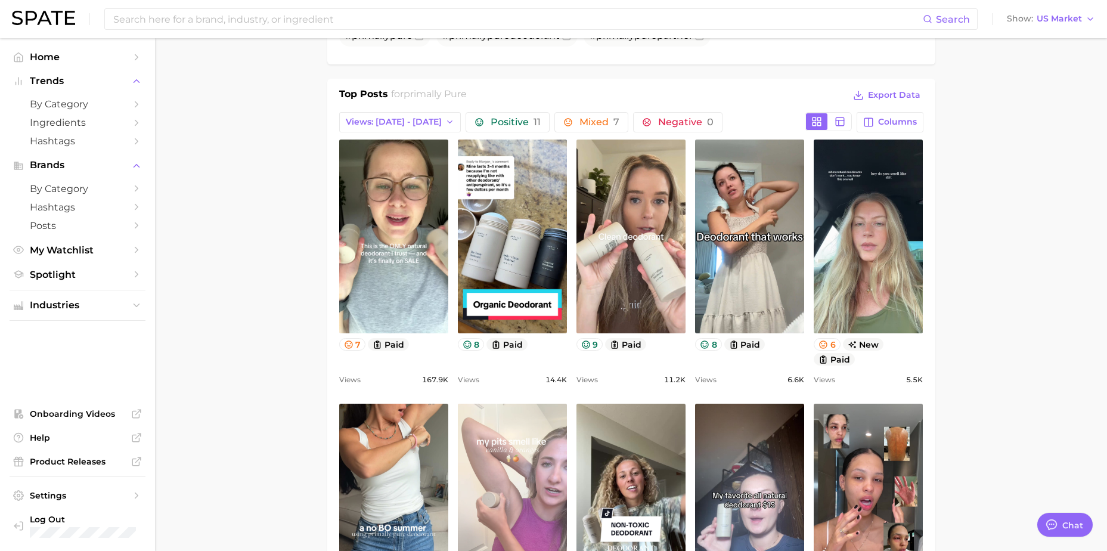
scroll to position [596, 0]
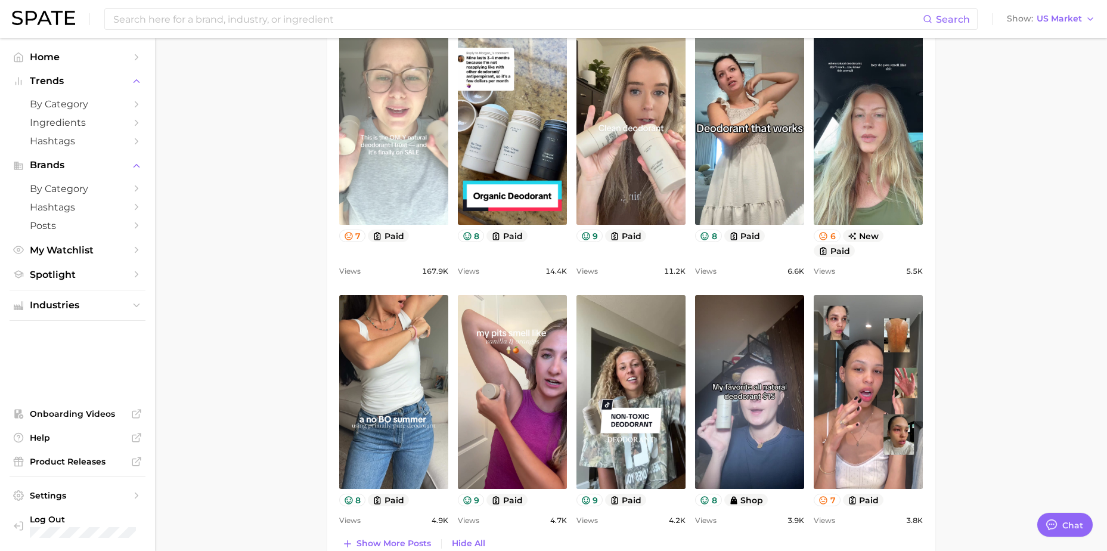
click at [392, 150] on link "view post on TikTok" at bounding box center [393, 128] width 109 height 194
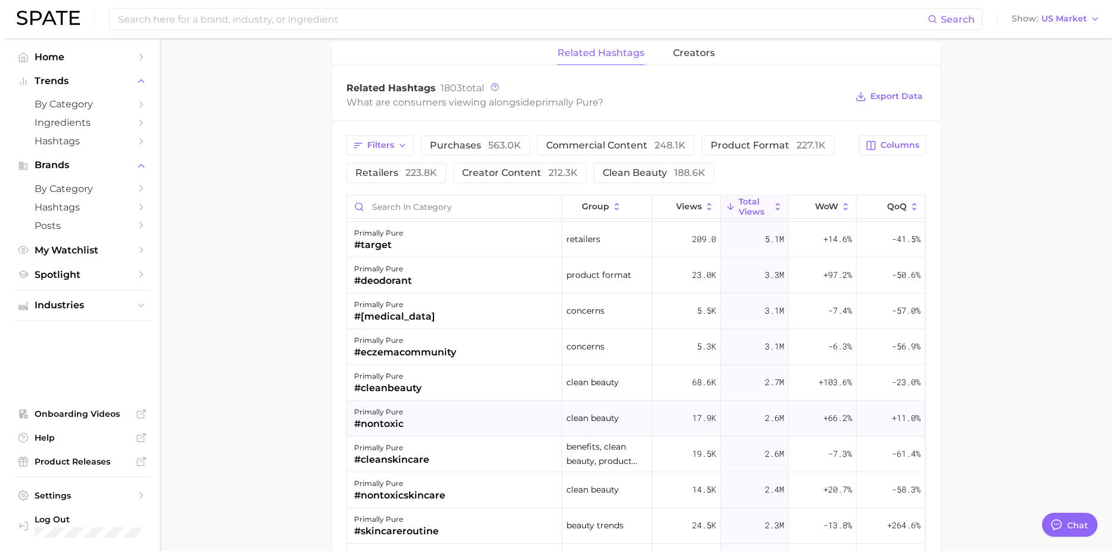
scroll to position [60, 0]
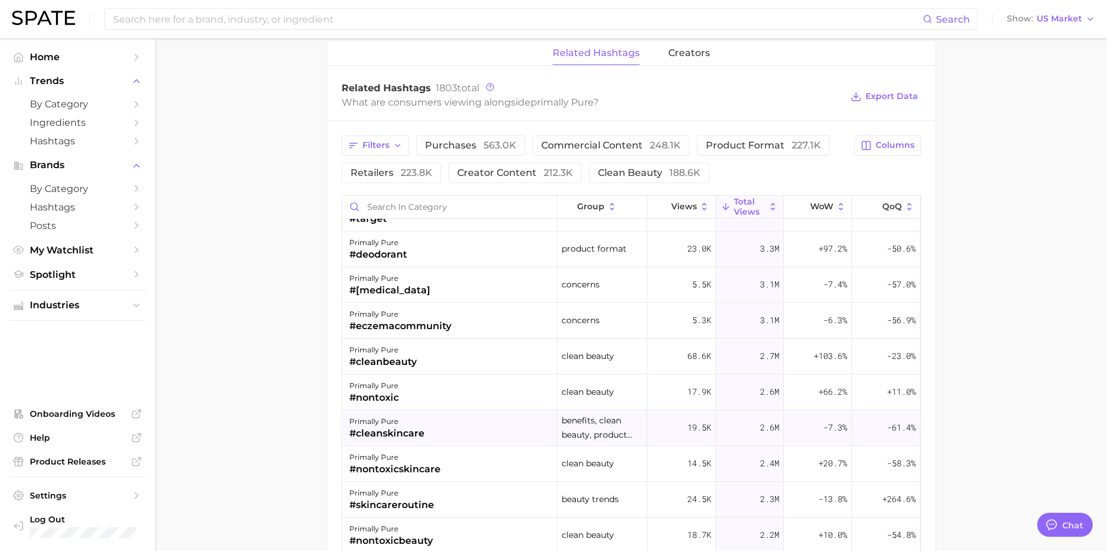
click at [414, 428] on div "#cleanskincare" at bounding box center [386, 433] width 75 height 14
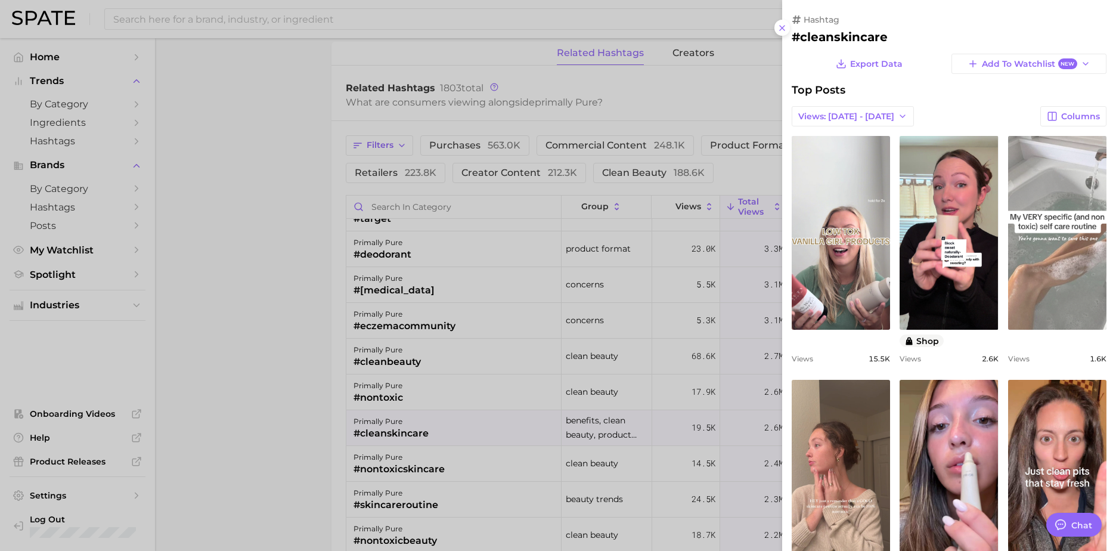
scroll to position [0, 0]
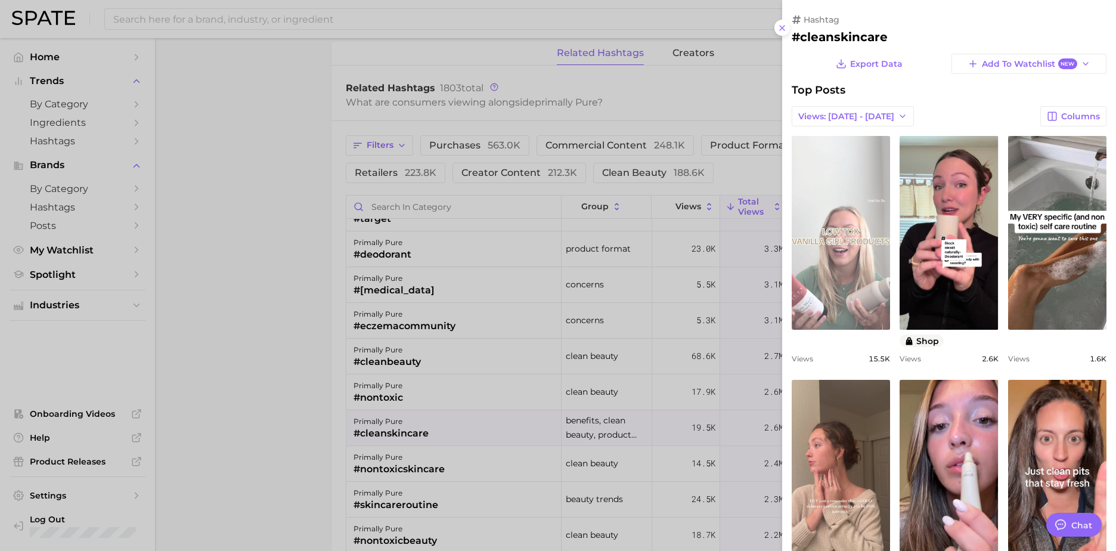
click at [850, 281] on link "view post on TikTok" at bounding box center [841, 233] width 98 height 194
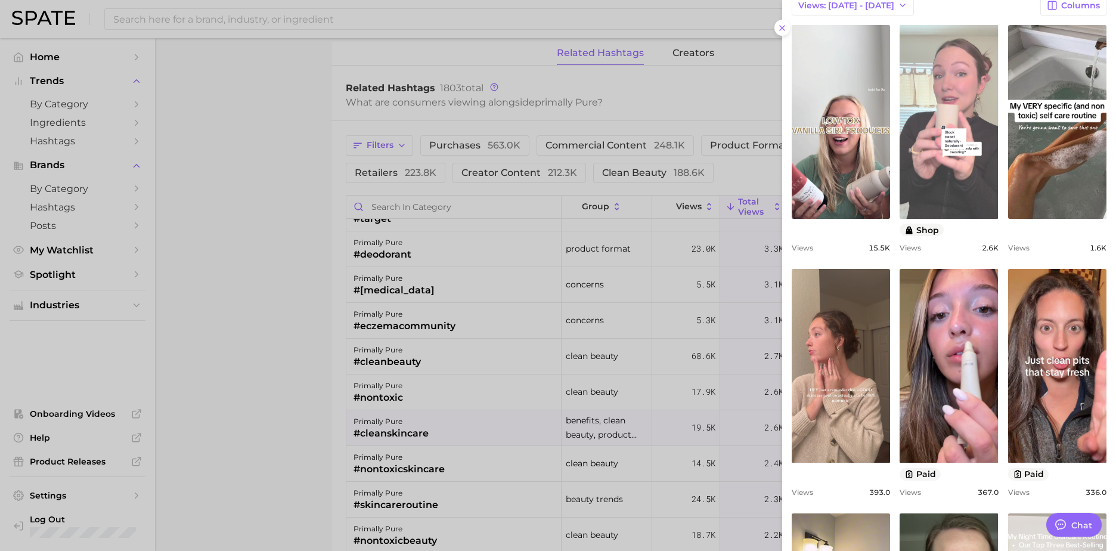
scroll to position [119, 0]
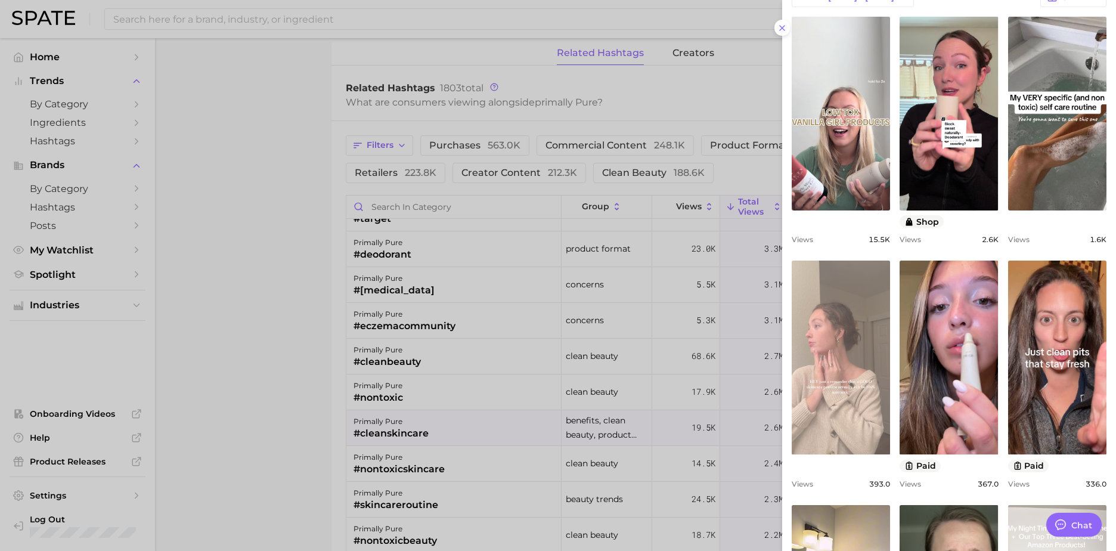
click at [841, 361] on link "view post on TikTok" at bounding box center [841, 358] width 98 height 194
